Goal: Task Accomplishment & Management: Complete application form

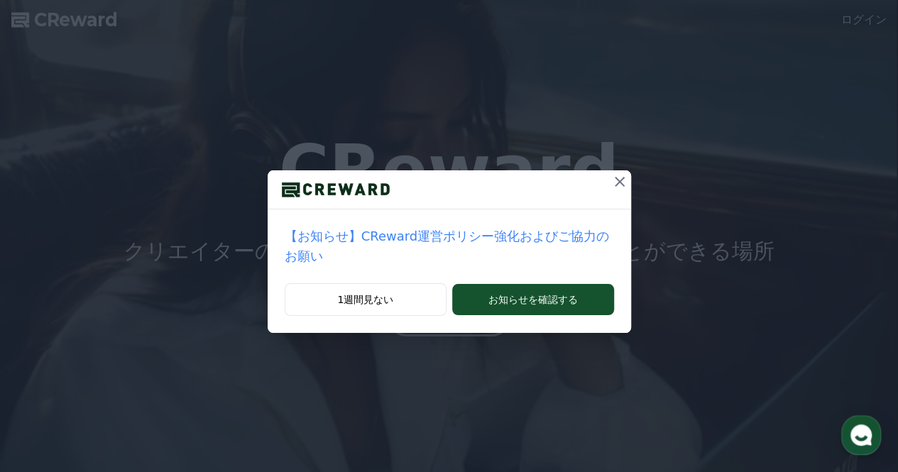
click at [611, 182] on icon at bounding box center [619, 181] width 17 height 17
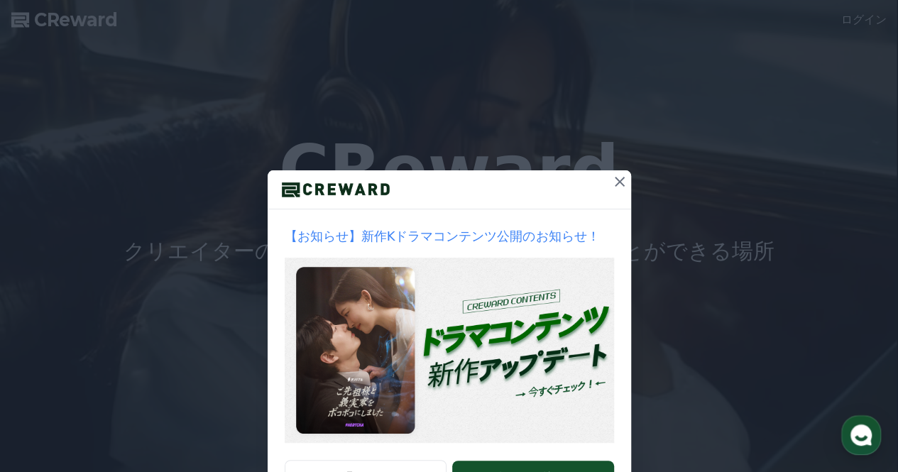
click at [608, 184] on button at bounding box center [619, 181] width 23 height 23
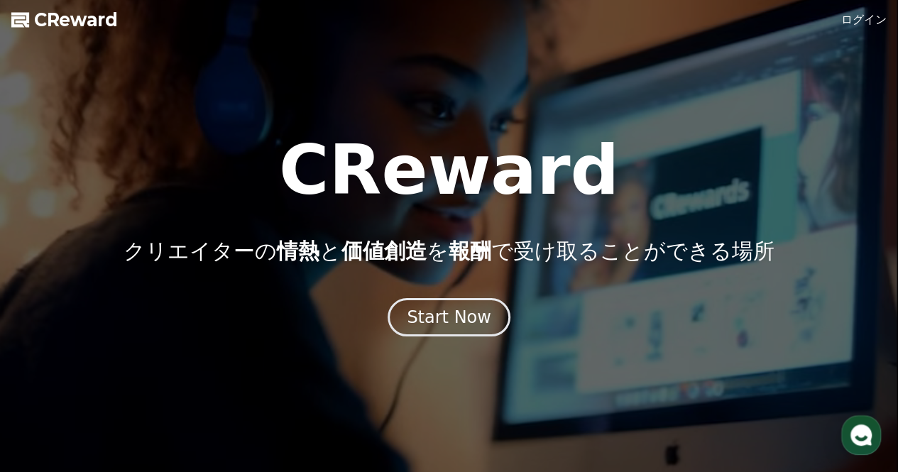
click at [868, 18] on link "ログイン" at bounding box center [863, 19] width 45 height 17
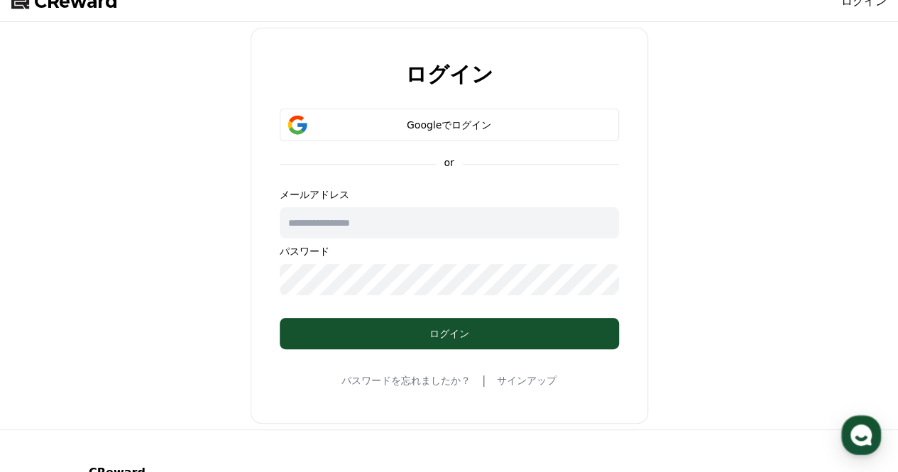
scroll to position [17, 0]
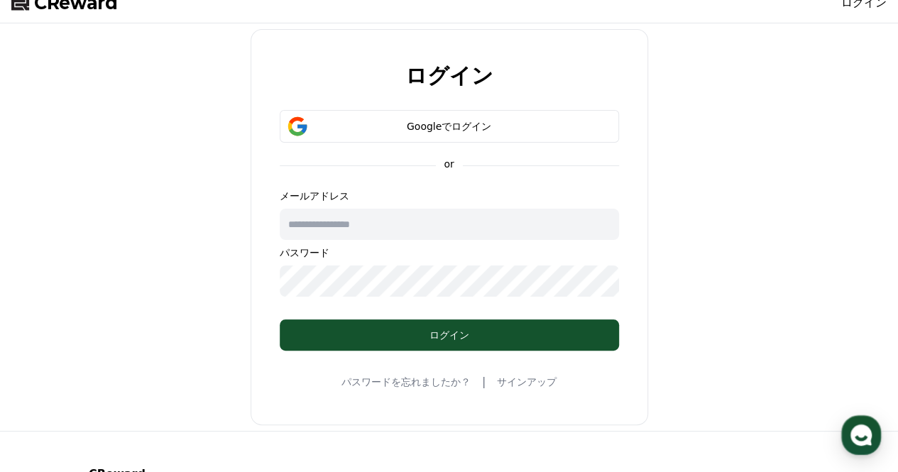
click at [500, 375] on link "サインアップ" at bounding box center [527, 382] width 60 height 14
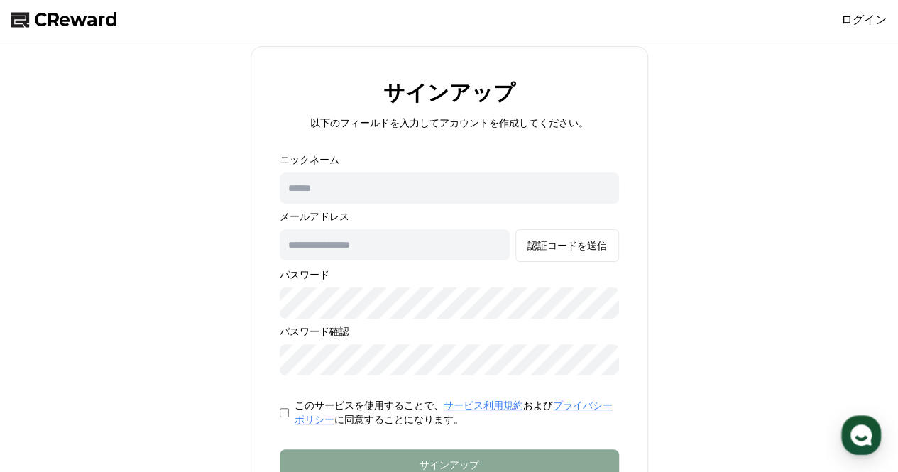
click at [356, 184] on input "text" at bounding box center [449, 187] width 339 height 31
type input "*****"
click at [347, 236] on input "text" at bounding box center [395, 244] width 230 height 31
type input "**********"
click at [605, 240] on div "認証コードを送信" at bounding box center [566, 245] width 79 height 14
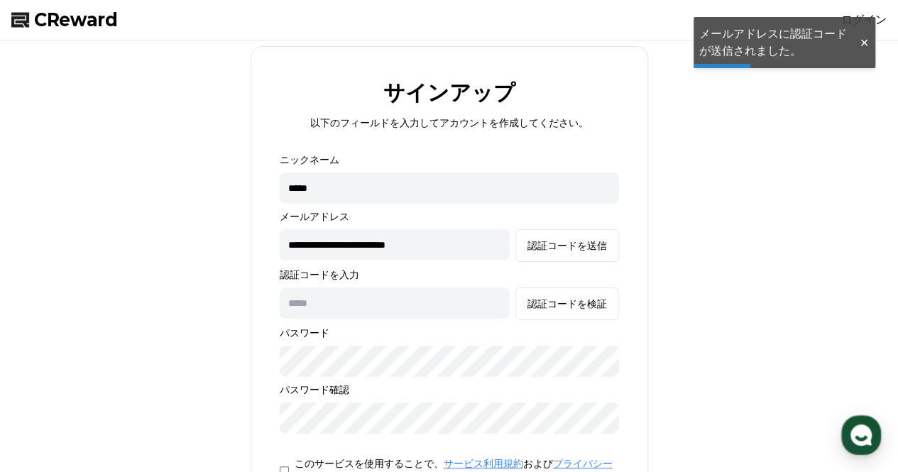
click at [503, 307] on input "text" at bounding box center [395, 302] width 230 height 31
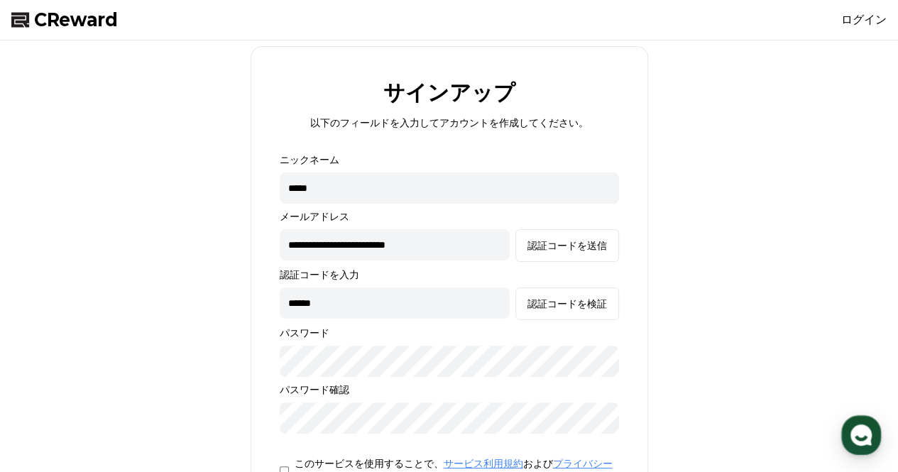
type input "******"
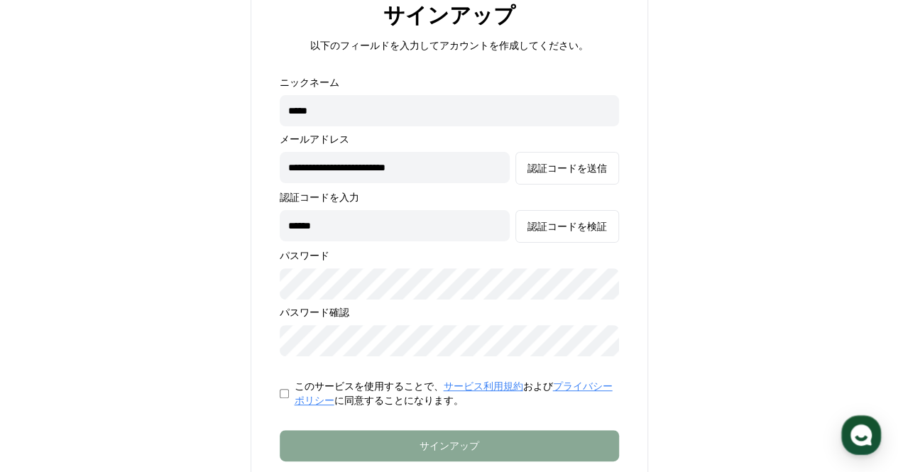
scroll to position [77, 0]
click at [551, 216] on button "認証コードを検証" at bounding box center [567, 227] width 104 height 33
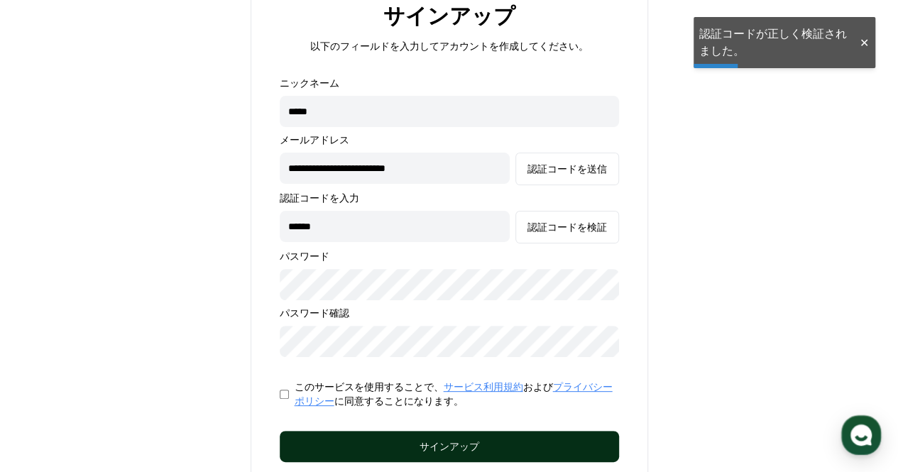
click at [461, 439] on div "サインアップ" at bounding box center [449, 446] width 282 height 14
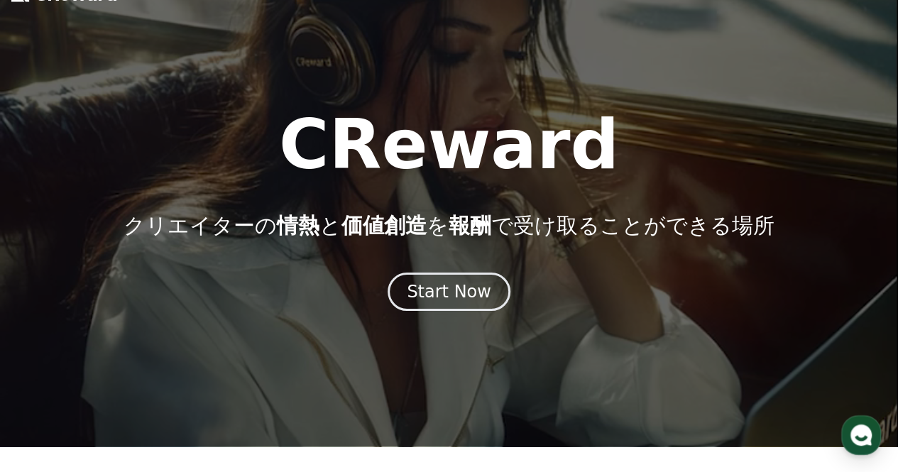
scroll to position [27, 0]
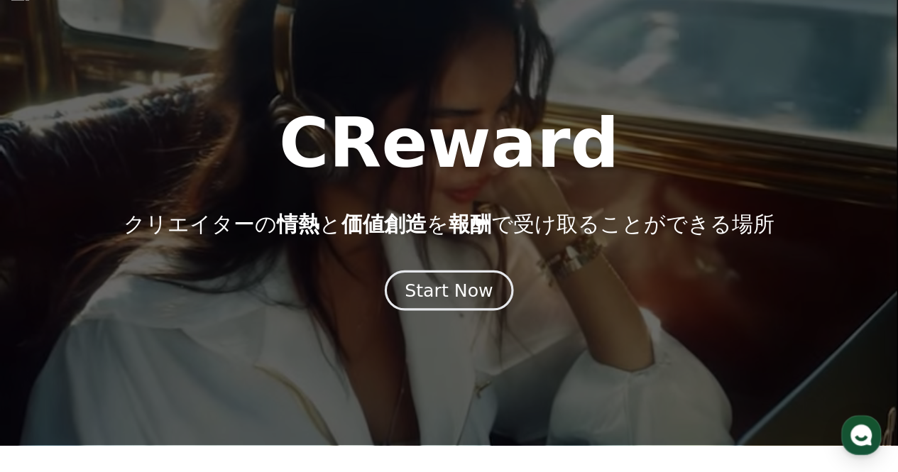
click at [442, 278] on div "Start Now" at bounding box center [449, 290] width 88 height 24
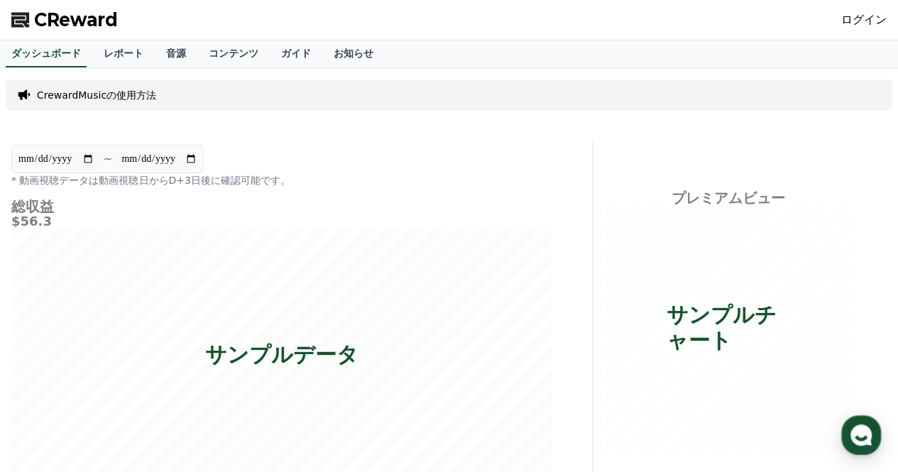
click at [35, 17] on span "CReward" at bounding box center [76, 20] width 84 height 23
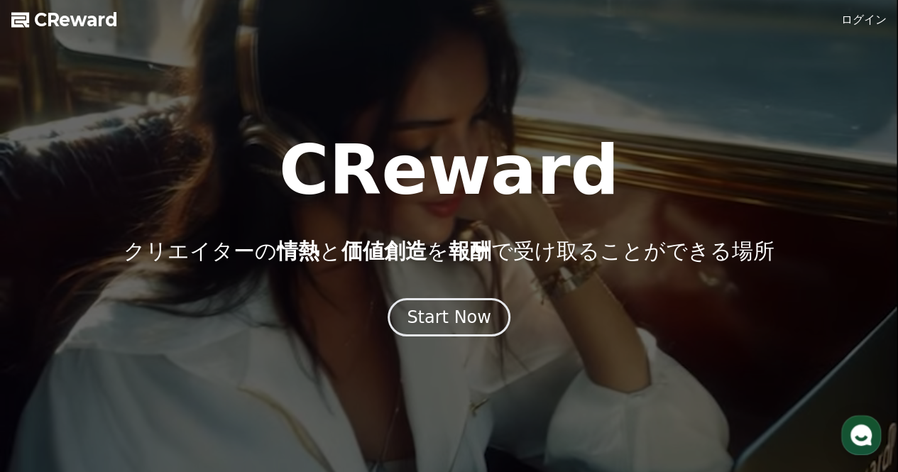
click at [857, 18] on link "ログイン" at bounding box center [863, 19] width 45 height 17
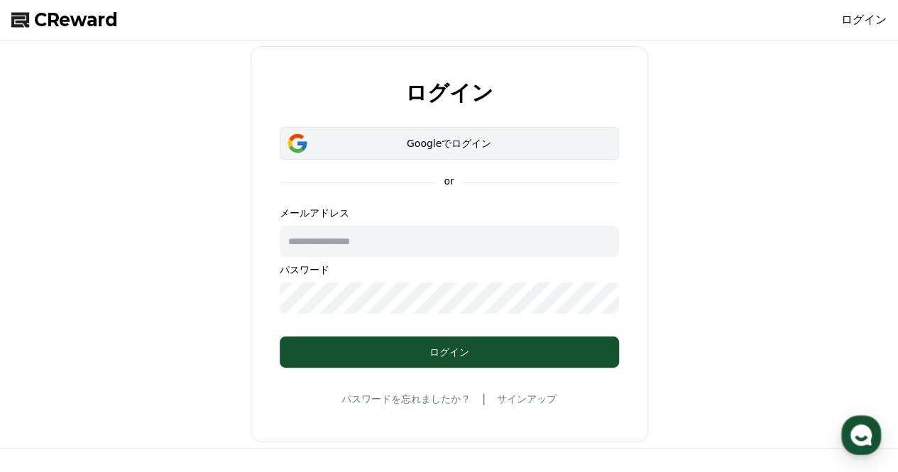
click at [418, 132] on button "Googleでログイン" at bounding box center [449, 143] width 339 height 33
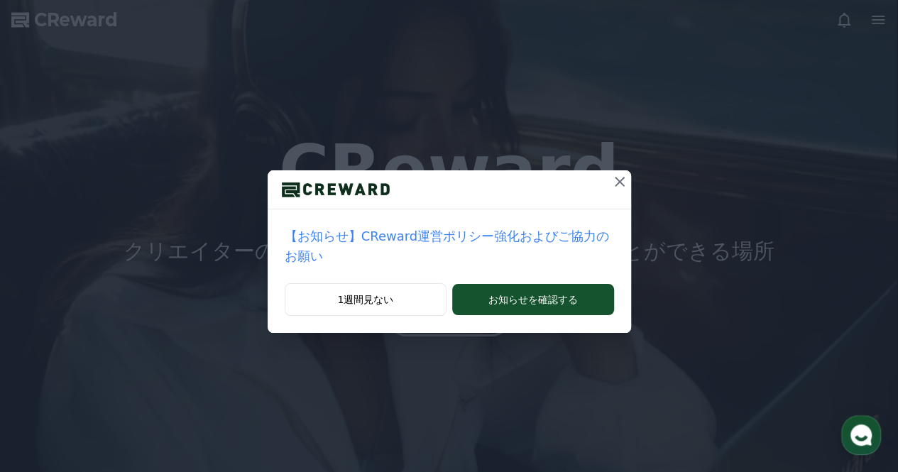
click at [612, 177] on icon at bounding box center [619, 181] width 17 height 17
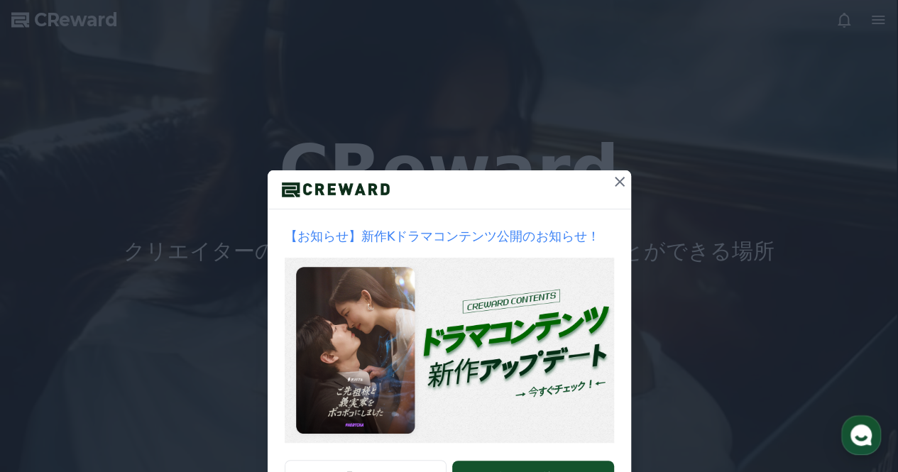
click at [611, 184] on icon at bounding box center [619, 181] width 17 height 17
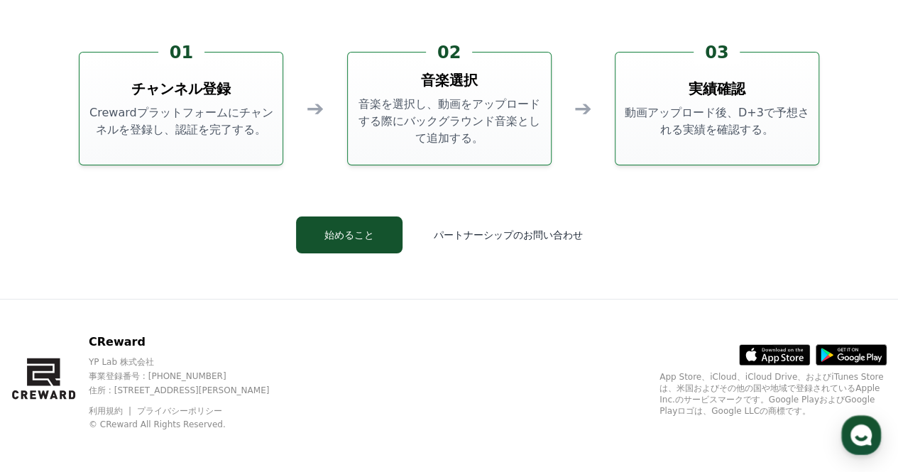
scroll to position [3841, 0]
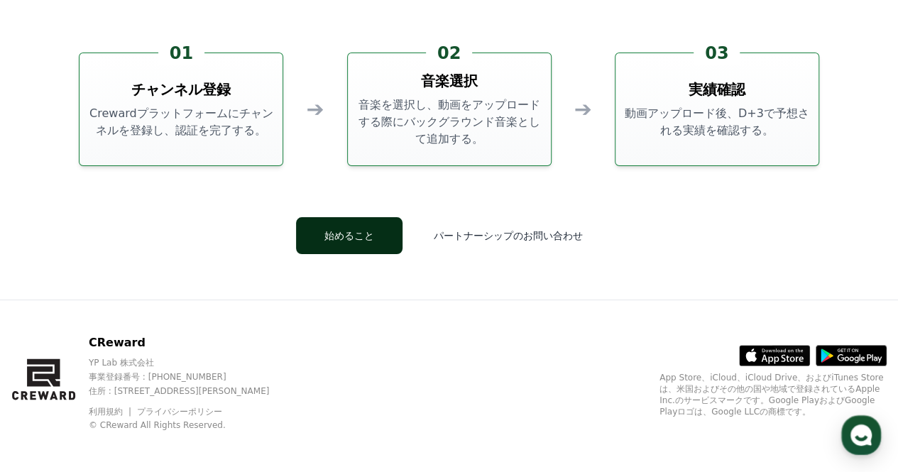
click at [380, 242] on button "始めること" at bounding box center [349, 235] width 106 height 37
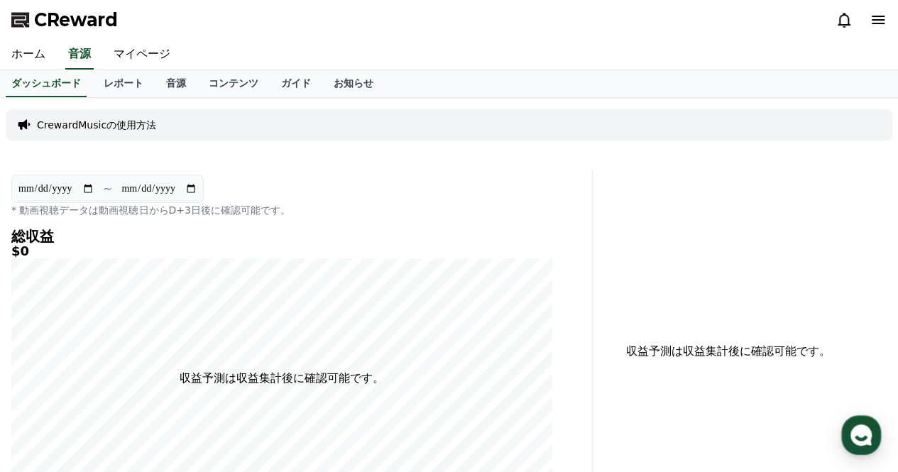
click at [883, 11] on div at bounding box center [860, 20] width 51 height 23
click at [882, 17] on icon at bounding box center [877, 19] width 17 height 17
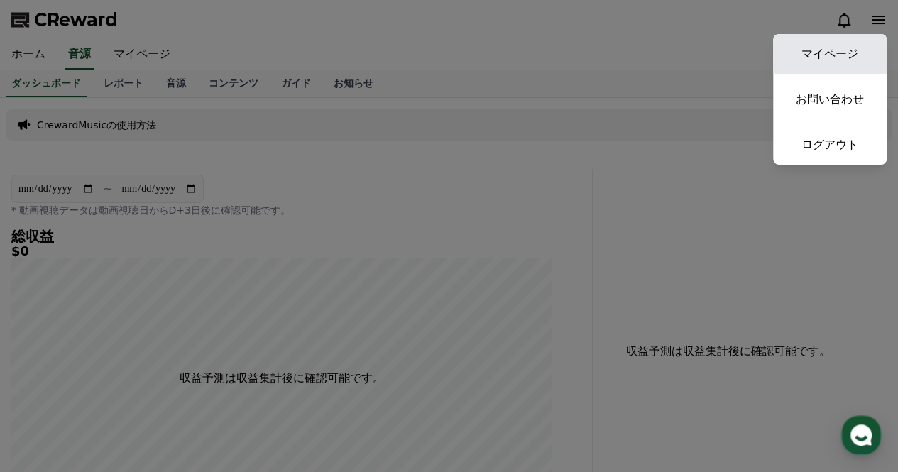
click at [812, 43] on link "マイページ" at bounding box center [830, 54] width 114 height 40
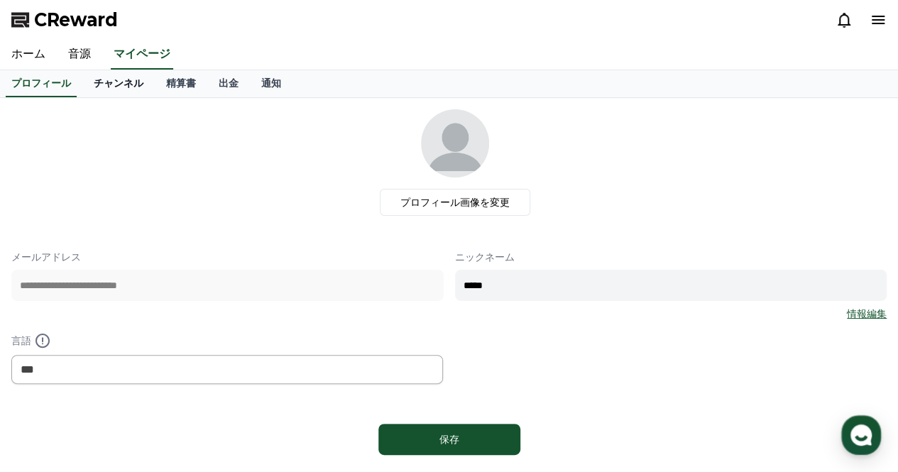
click at [99, 76] on link "チャンネル" at bounding box center [118, 83] width 72 height 27
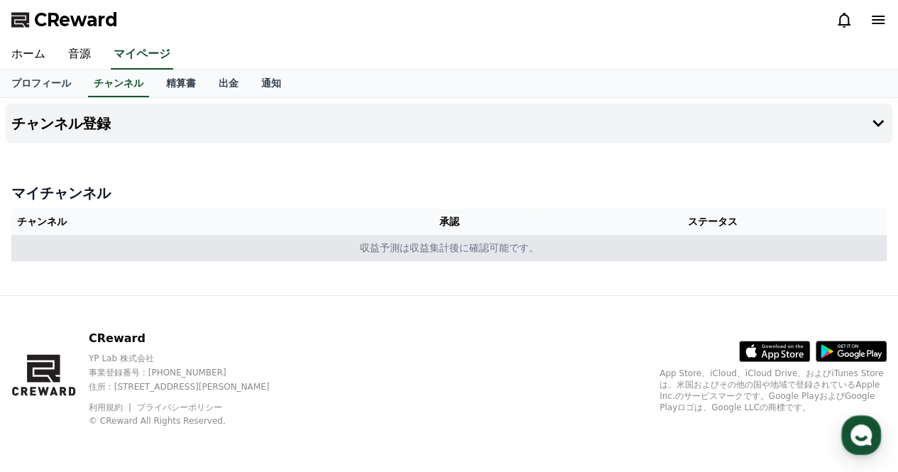
click at [315, 246] on td "収益予測は収益集計後に確認可能です。" at bounding box center [448, 248] width 875 height 26
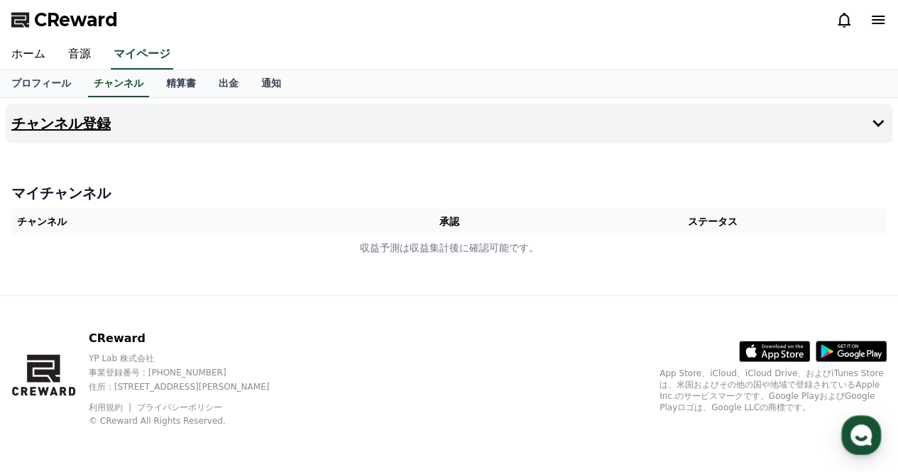
click at [879, 126] on icon at bounding box center [877, 123] width 17 height 17
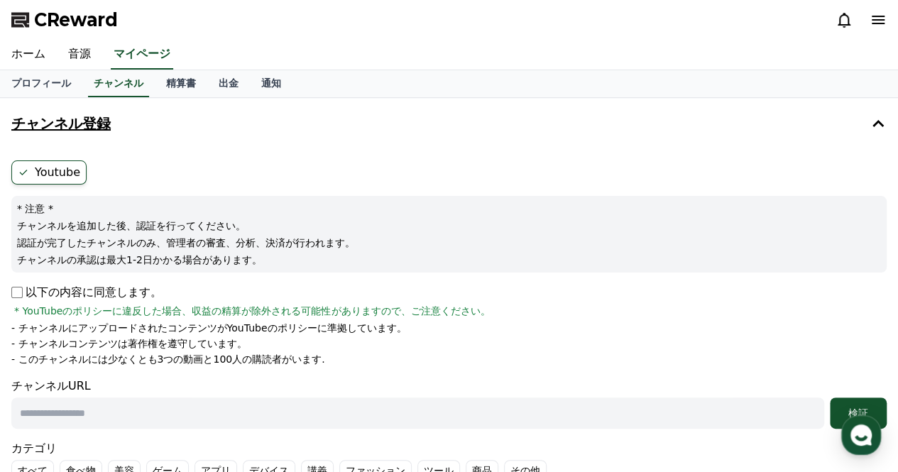
click at [9, 292] on div "Youtube * 注意 * チャンネルを追加した後、認証を行ってください。 認証が完了したチャンネルのみ、管理者の審査、分析、決済が行われます。 チャンネル…" at bounding box center [449, 342] width 887 height 375
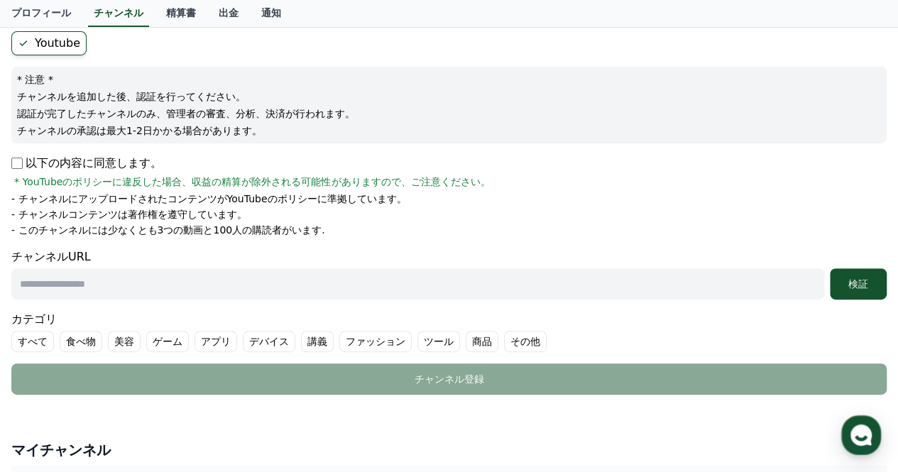
scroll to position [175, 0]
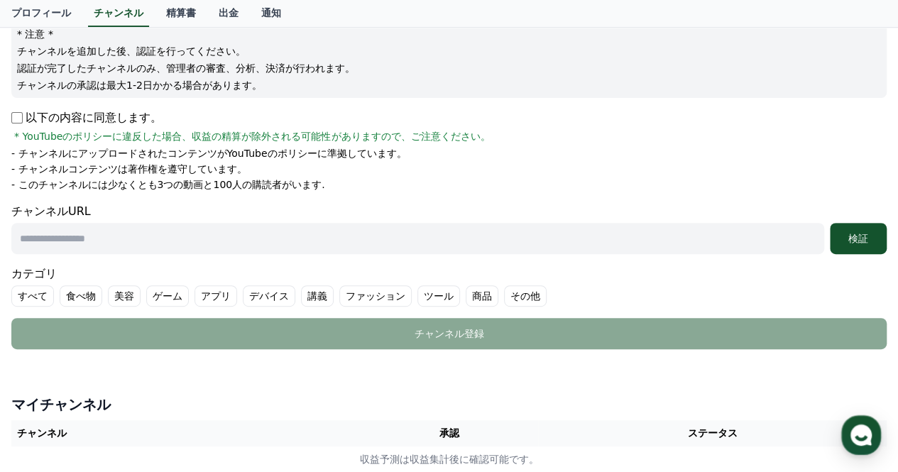
click at [89, 239] on input "text" at bounding box center [417, 238] width 813 height 31
paste input "**********"
type input "**********"
click at [866, 246] on button "検証" at bounding box center [858, 238] width 57 height 31
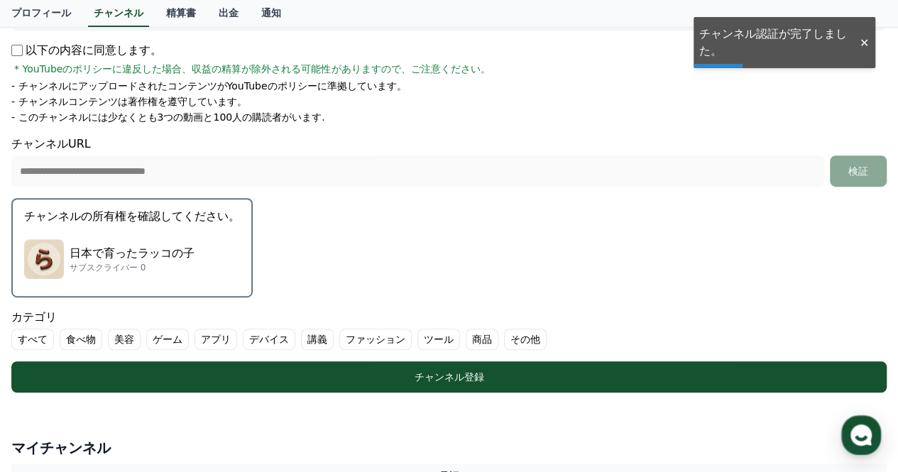
scroll to position [251, 0]
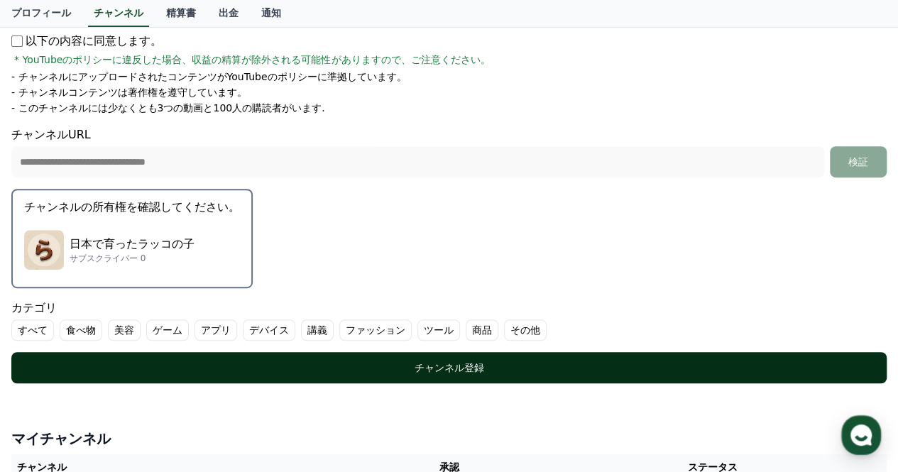
click at [367, 361] on div "チャンネル登録" at bounding box center [449, 368] width 818 height 14
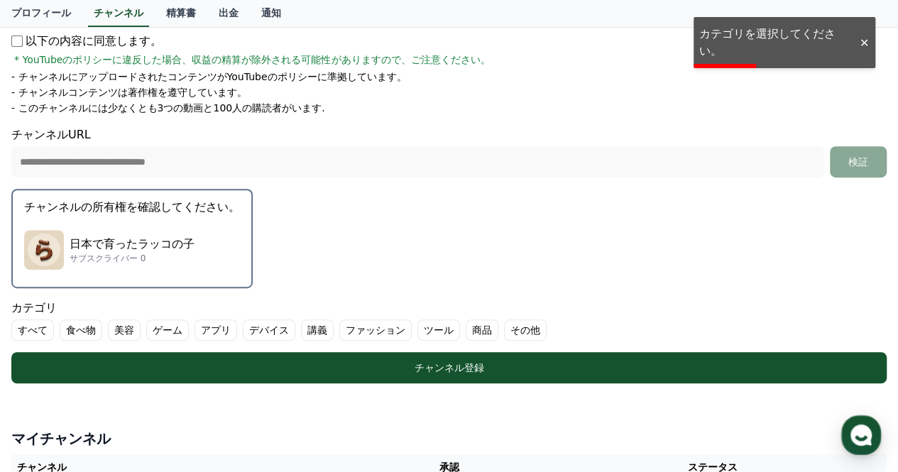
click at [504, 330] on label "その他" at bounding box center [525, 329] width 43 height 21
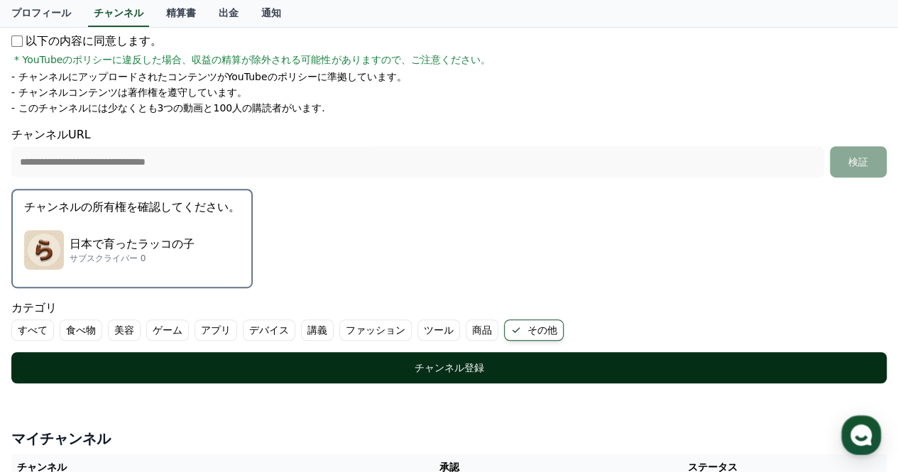
click at [77, 361] on div "チャンネル登録" at bounding box center [449, 368] width 818 height 14
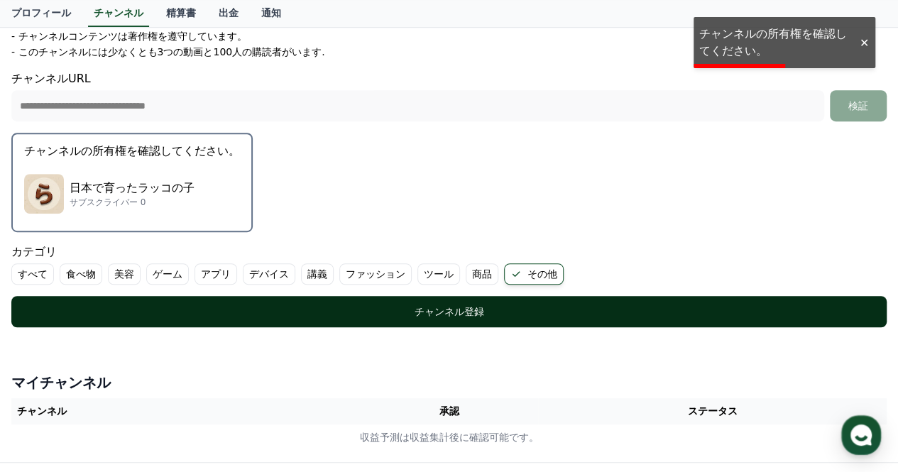
scroll to position [315, 0]
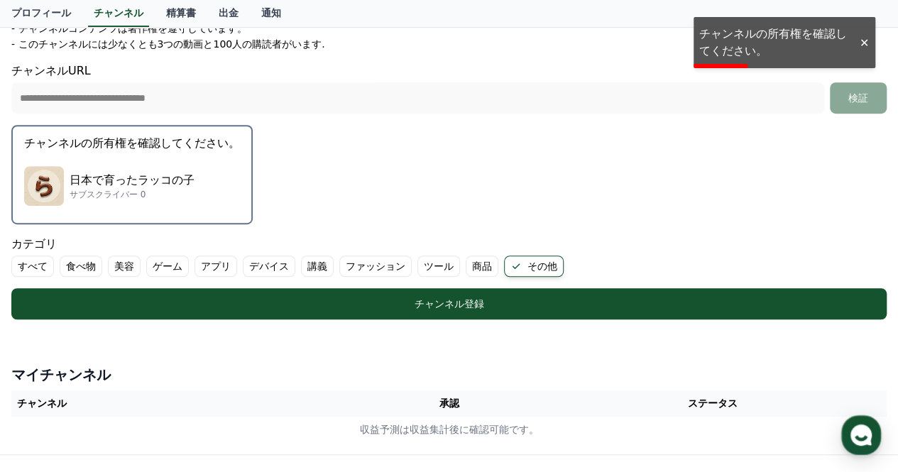
click at [65, 131] on button "チャンネルの所有権を確認してください。 日本で育ったラッコの子 サブスクライバー 0" at bounding box center [131, 174] width 241 height 99
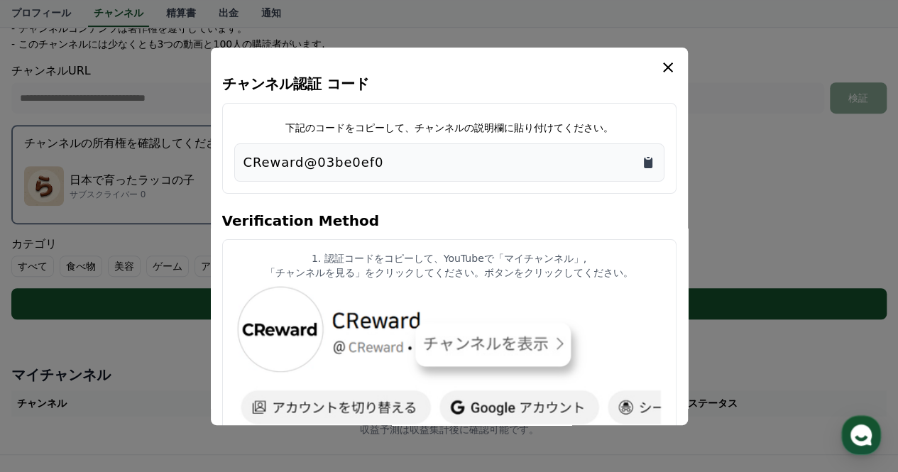
click at [647, 157] on icon "Copy to clipboard" at bounding box center [648, 157] width 3 height 1
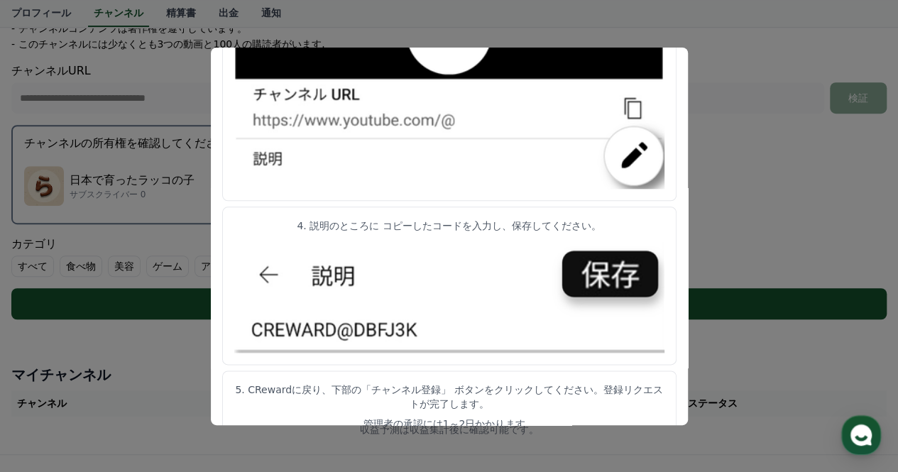
scroll to position [774, 0]
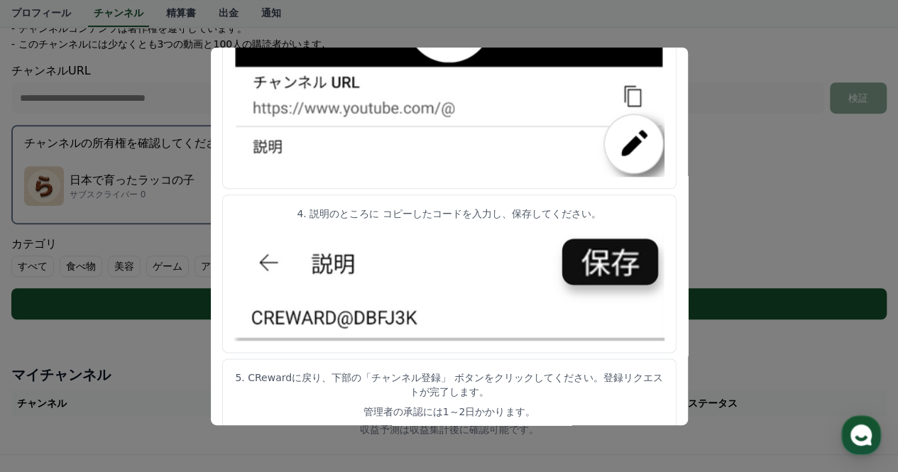
click at [779, 142] on button "close modal" at bounding box center [449, 236] width 898 height 472
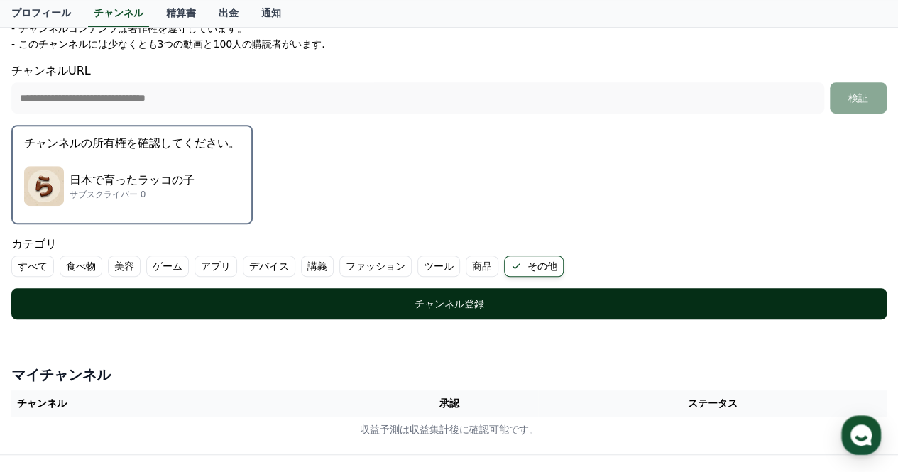
click at [337, 309] on div "チャンネル登録" at bounding box center [449, 304] width 818 height 14
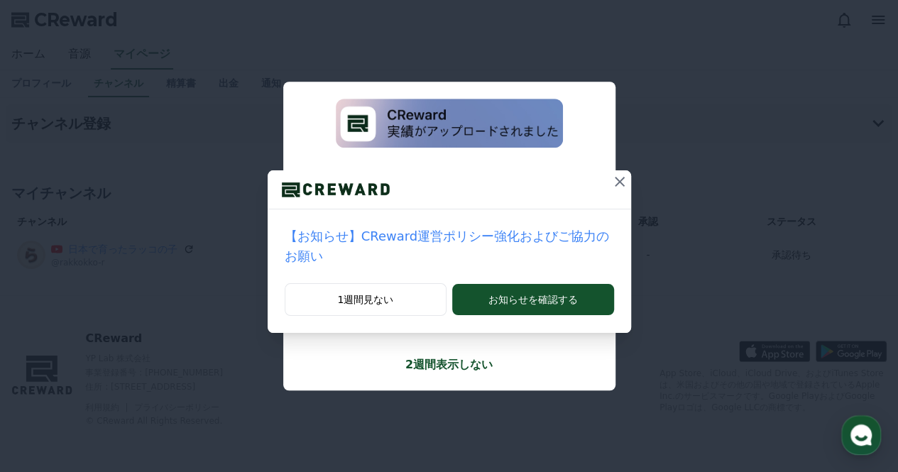
click at [611, 181] on icon at bounding box center [619, 181] width 17 height 17
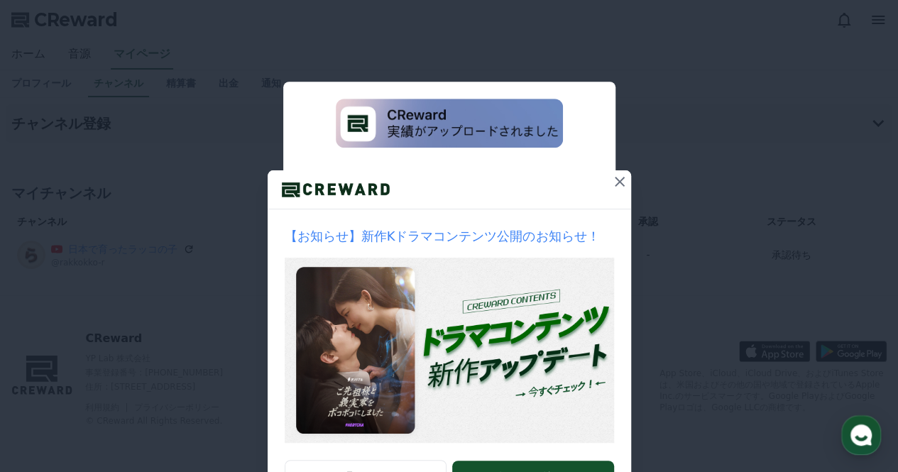
click at [611, 181] on icon at bounding box center [619, 181] width 17 height 17
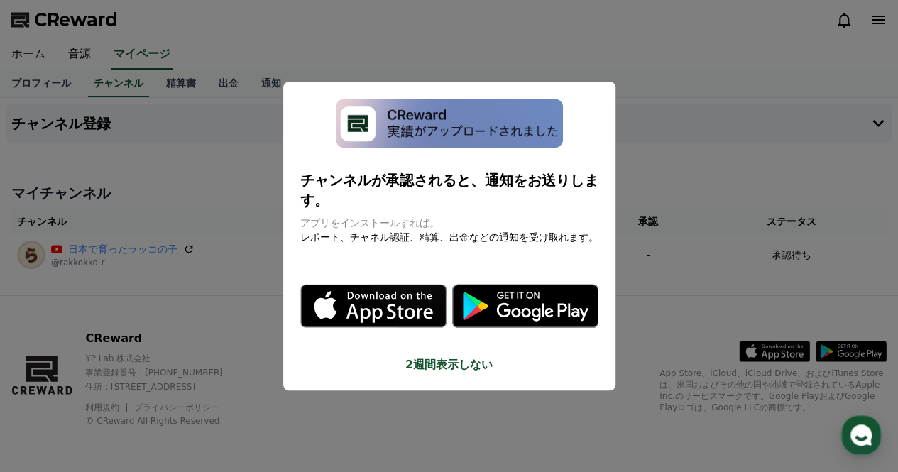
click at [441, 395] on button "close modal" at bounding box center [449, 236] width 898 height 472
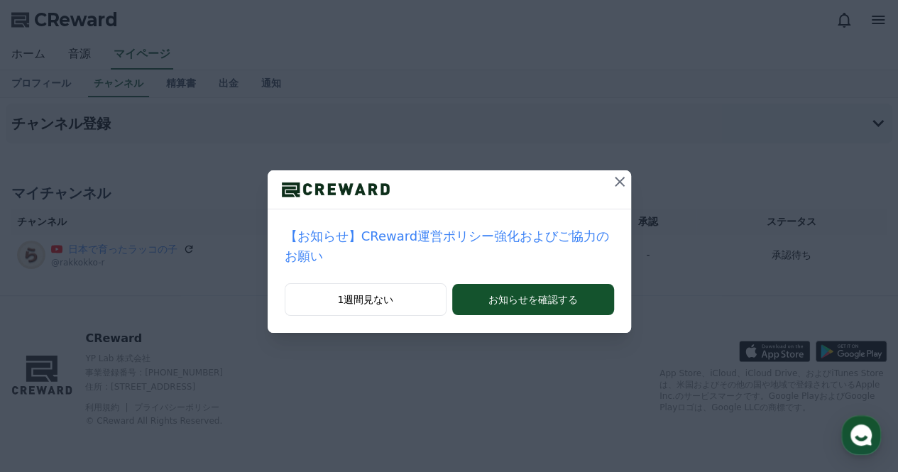
click at [611, 184] on icon at bounding box center [619, 181] width 17 height 17
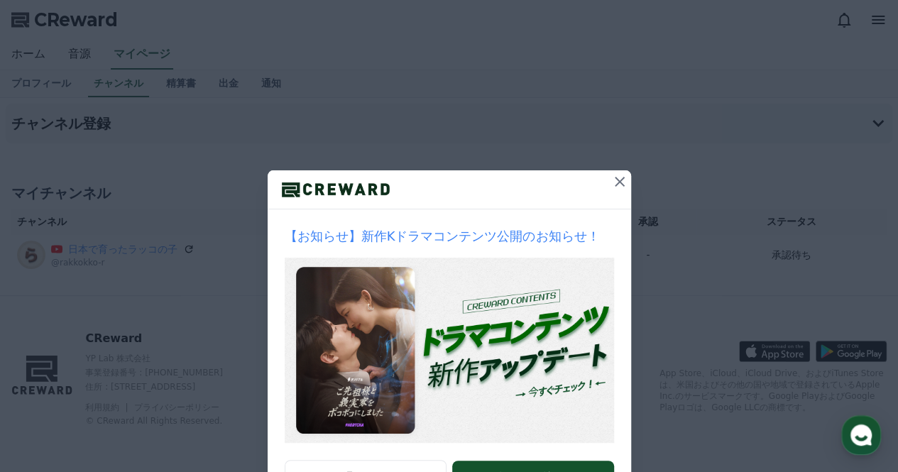
click at [601, 184] on div at bounding box center [449, 189] width 363 height 39
click at [615, 181] on icon at bounding box center [620, 182] width 10 height 10
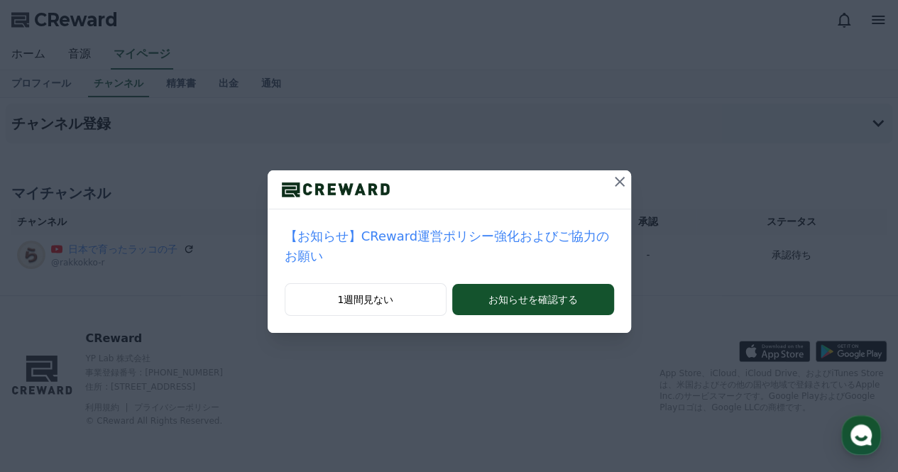
click at [611, 186] on icon at bounding box center [619, 181] width 17 height 17
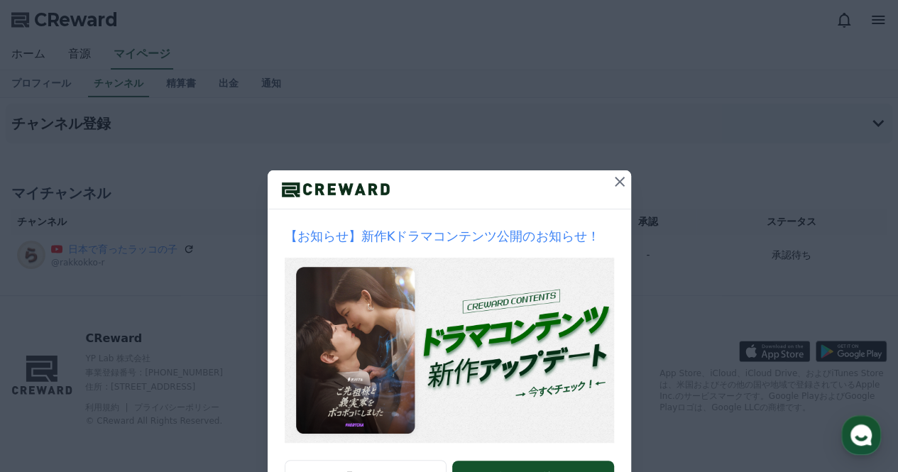
click at [611, 186] on icon at bounding box center [619, 181] width 17 height 17
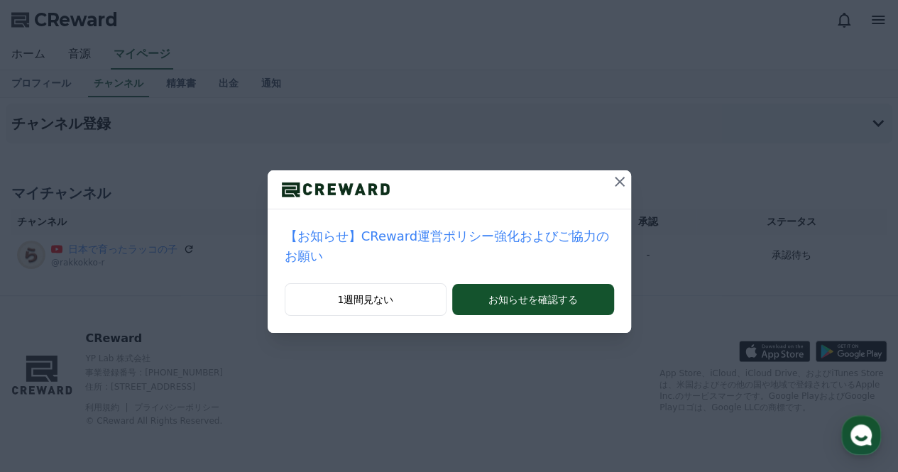
click at [613, 185] on icon at bounding box center [619, 181] width 17 height 17
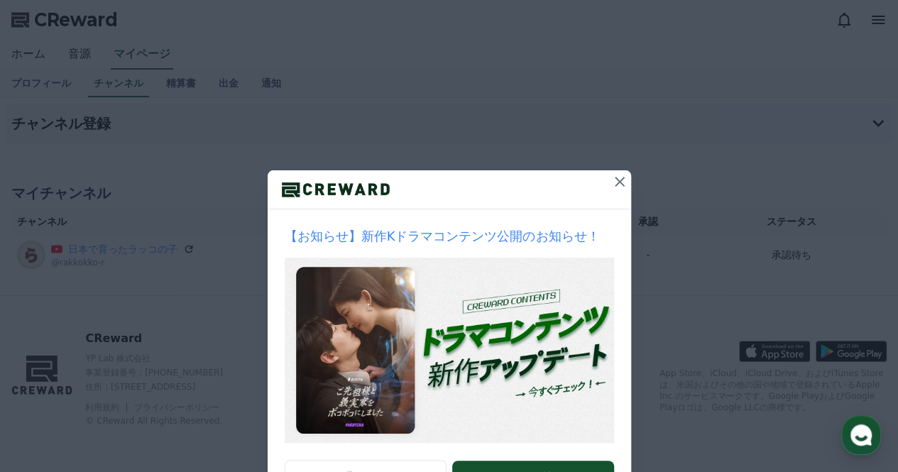
click at [613, 185] on icon at bounding box center [619, 181] width 17 height 17
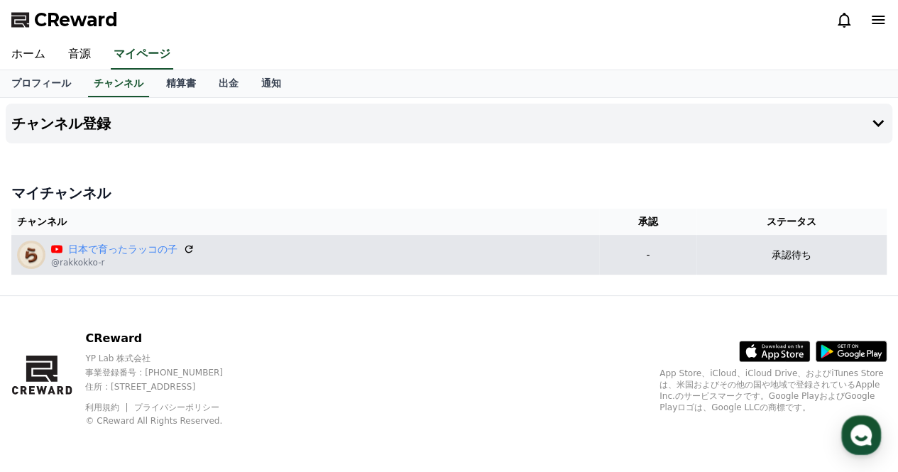
click at [793, 263] on td "承認待ち" at bounding box center [791, 255] width 190 height 40
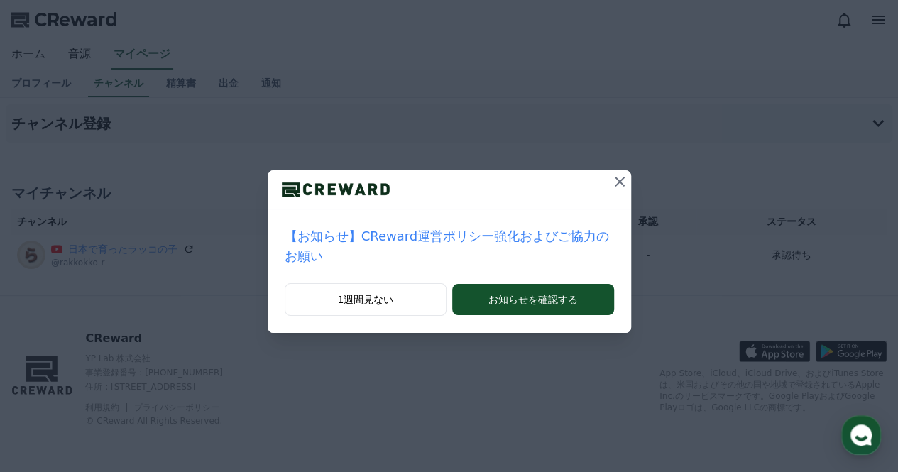
click at [611, 184] on icon at bounding box center [619, 181] width 17 height 17
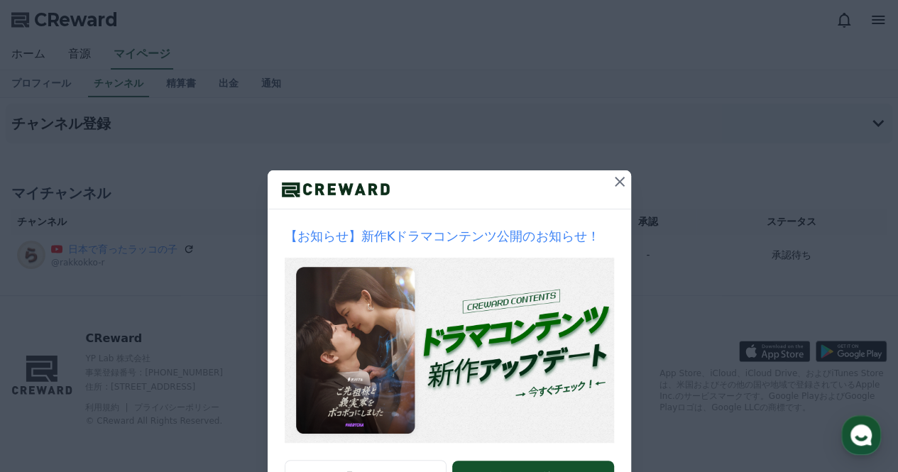
click at [608, 182] on button at bounding box center [619, 181] width 23 height 23
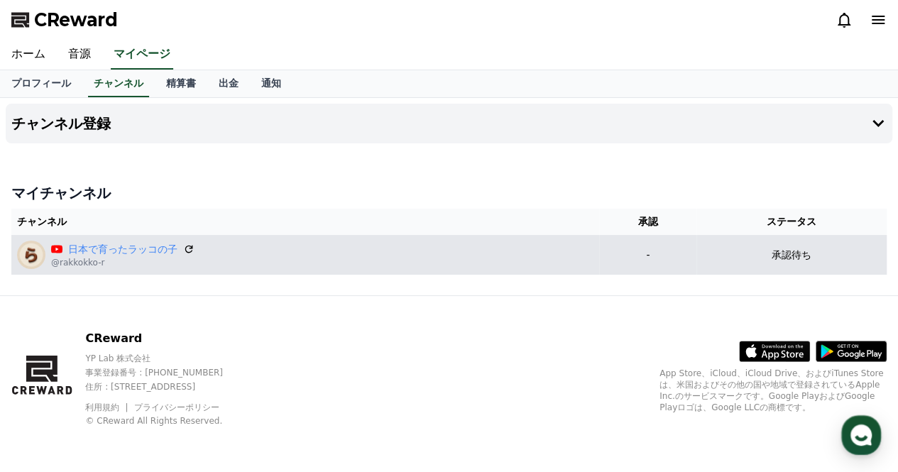
click at [696, 263] on td "-" at bounding box center [647, 255] width 97 height 40
click at [182, 248] on icon at bounding box center [188, 249] width 13 height 13
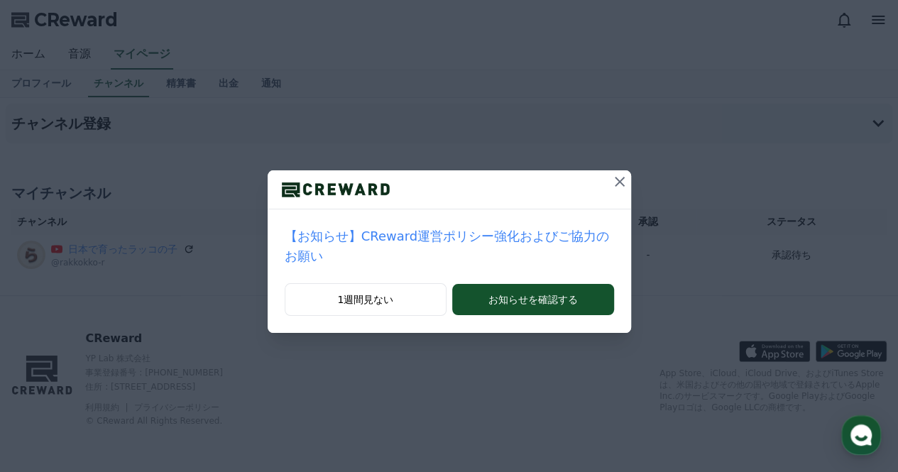
click at [611, 182] on icon at bounding box center [619, 181] width 17 height 17
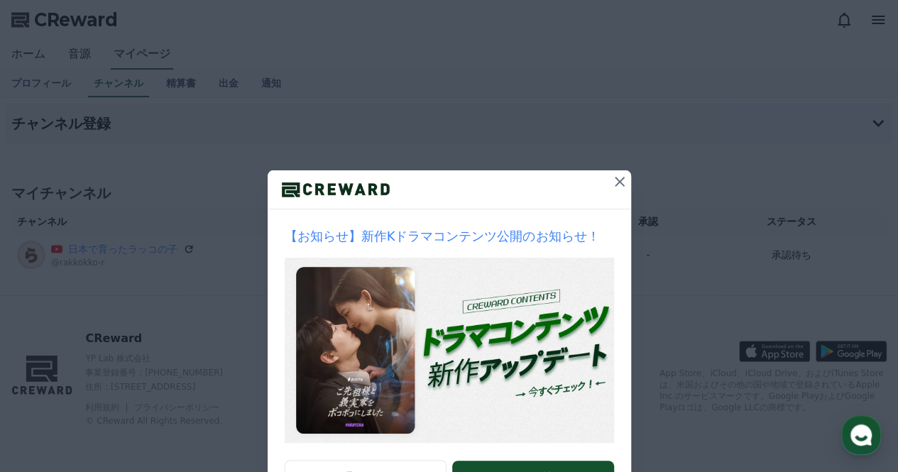
click at [614, 177] on icon at bounding box center [619, 181] width 17 height 17
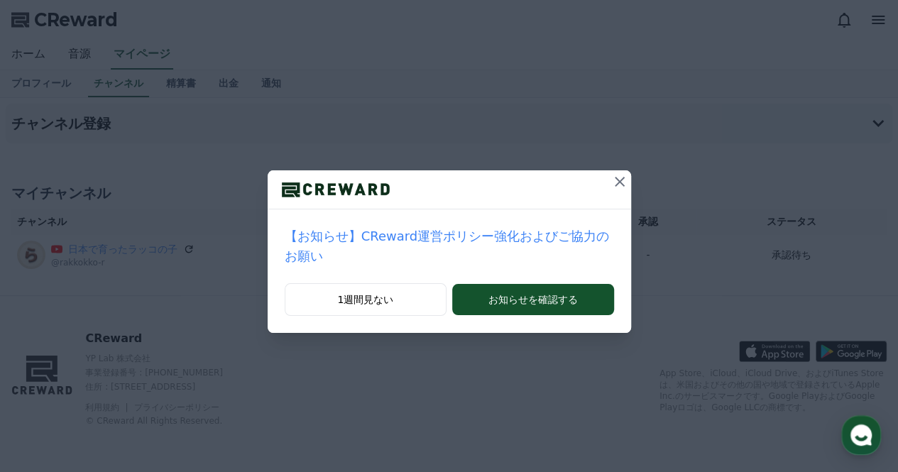
click at [608, 170] on button at bounding box center [619, 181] width 23 height 23
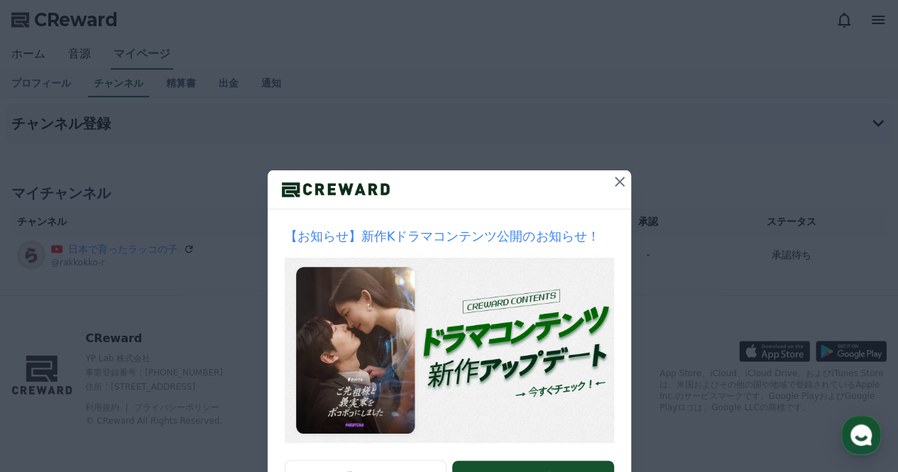
click at [616, 172] on button at bounding box center [619, 181] width 23 height 23
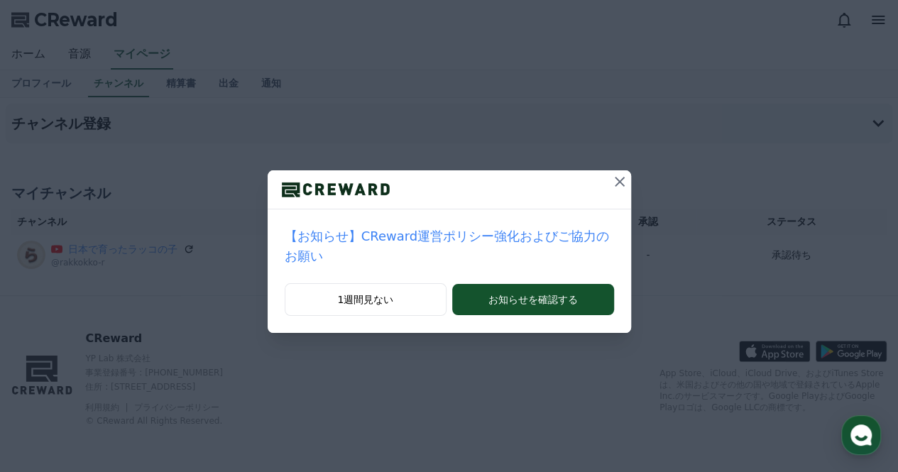
click at [611, 178] on icon at bounding box center [619, 181] width 17 height 17
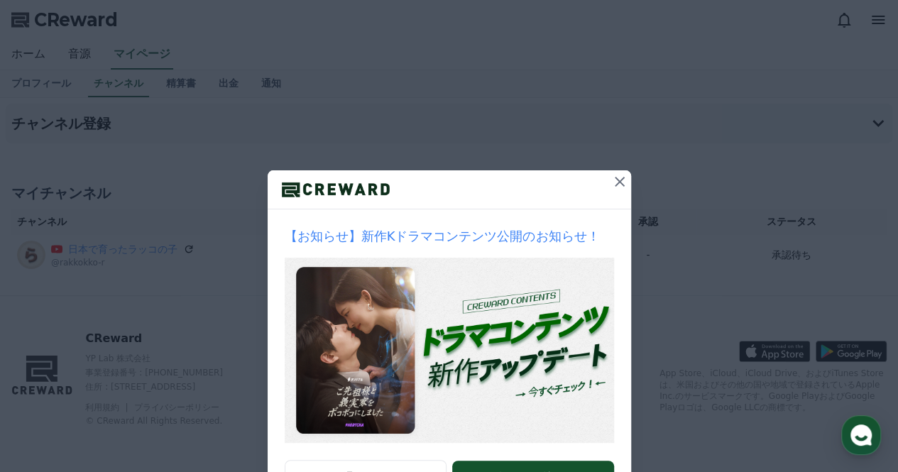
click at [611, 178] on icon at bounding box center [619, 181] width 17 height 17
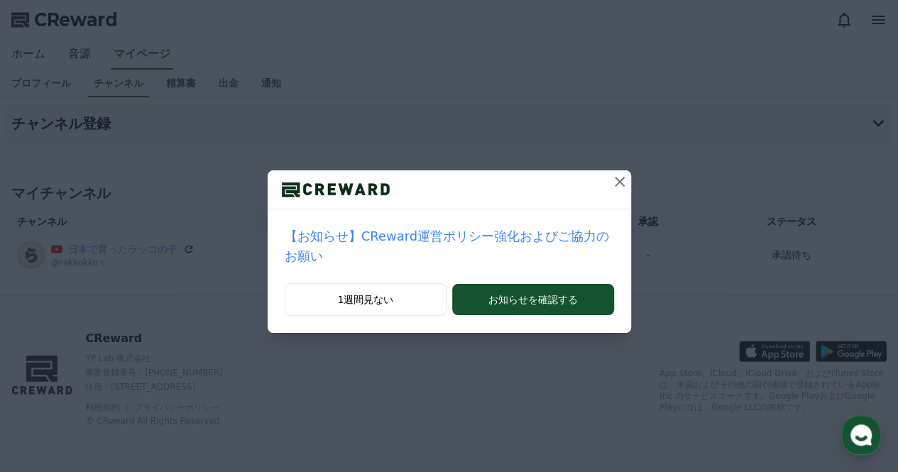
click at [611, 181] on icon at bounding box center [619, 181] width 17 height 17
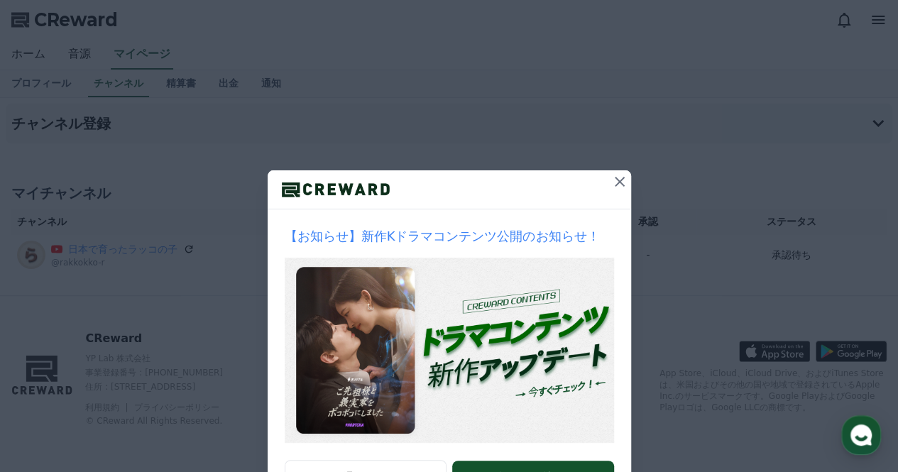
click at [611, 181] on icon at bounding box center [619, 181] width 17 height 17
